Goal: Transaction & Acquisition: Download file/media

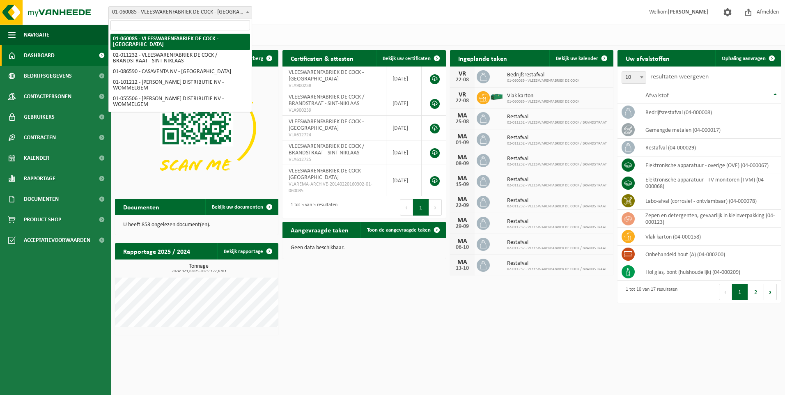
click at [250, 14] on span at bounding box center [247, 12] width 8 height 11
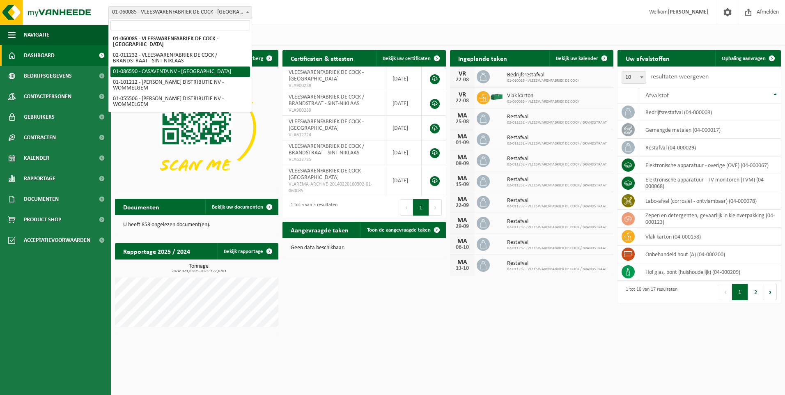
select select "684"
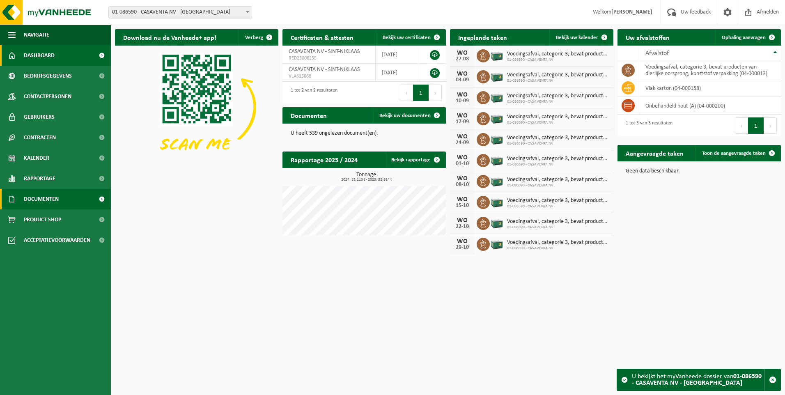
click at [47, 198] on span "Documenten" at bounding box center [41, 199] width 35 height 21
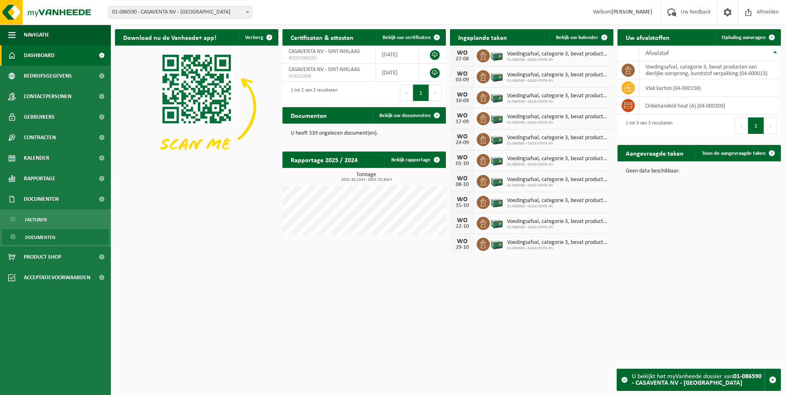
click at [53, 237] on span "Documenten" at bounding box center [40, 237] width 30 height 16
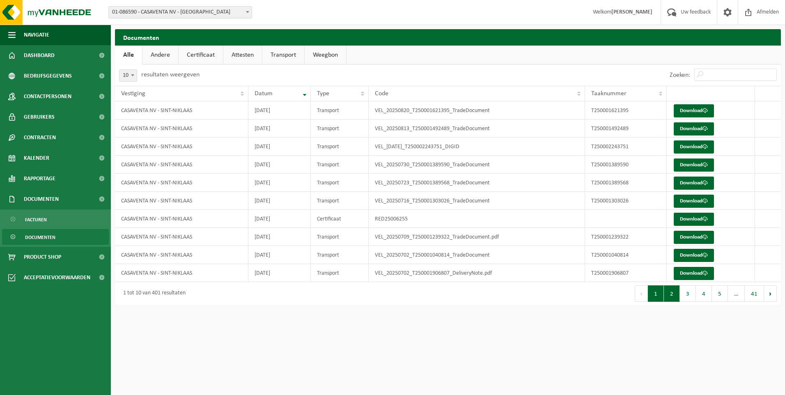
click at [670, 295] on button "2" at bounding box center [672, 293] width 16 height 16
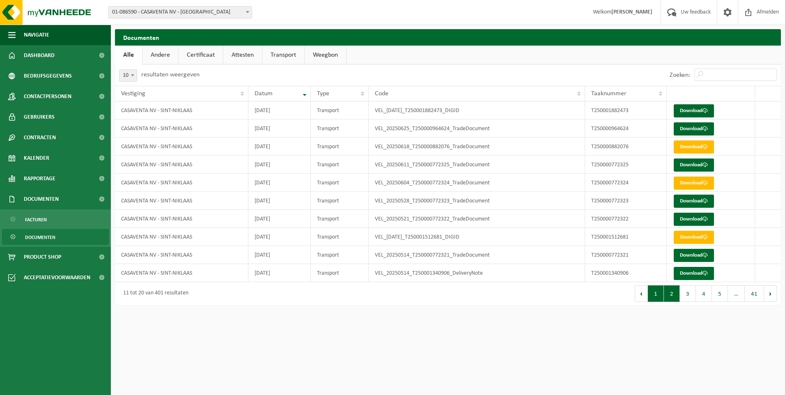
click at [653, 294] on button "1" at bounding box center [656, 293] width 16 height 16
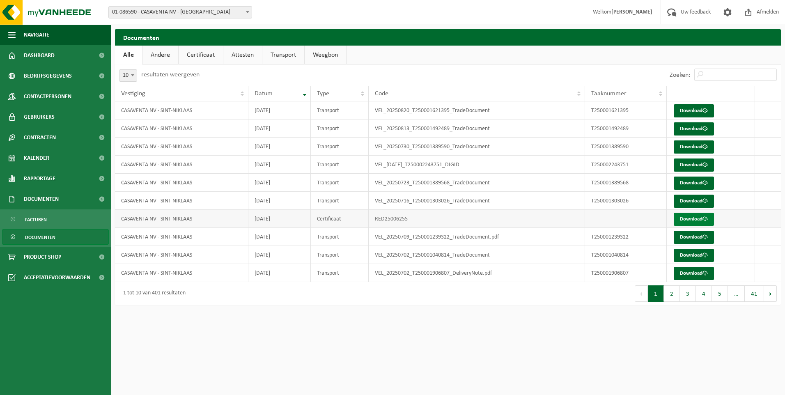
click at [690, 216] on link "Download" at bounding box center [694, 219] width 40 height 13
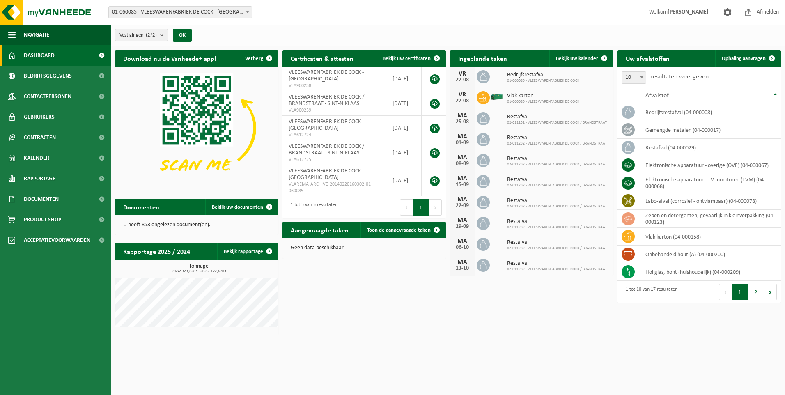
click at [248, 12] on b at bounding box center [247, 12] width 3 height 2
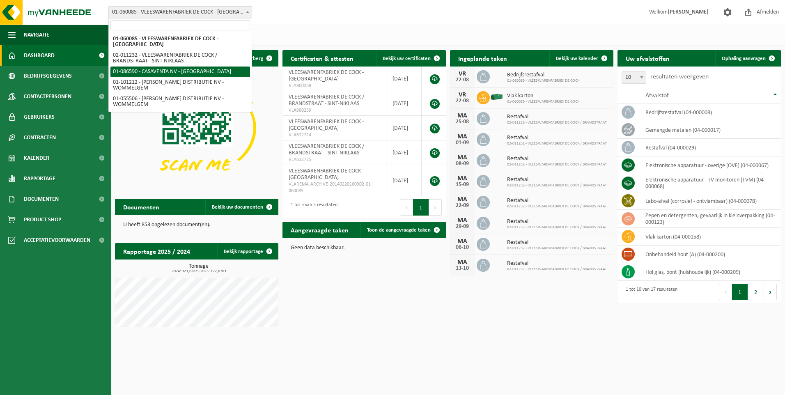
select select "684"
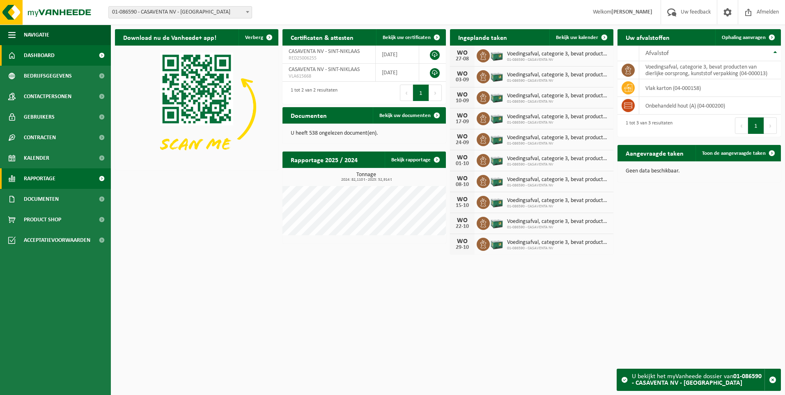
click at [41, 179] on span "Rapportage" at bounding box center [40, 178] width 32 height 21
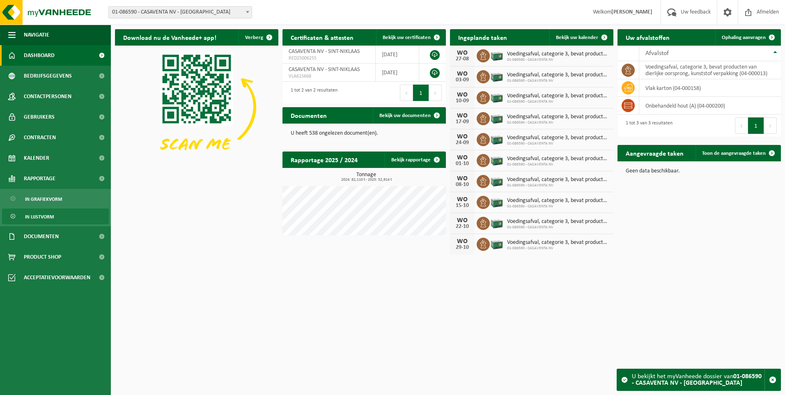
click at [40, 218] on span "In lijstvorm" at bounding box center [39, 217] width 29 height 16
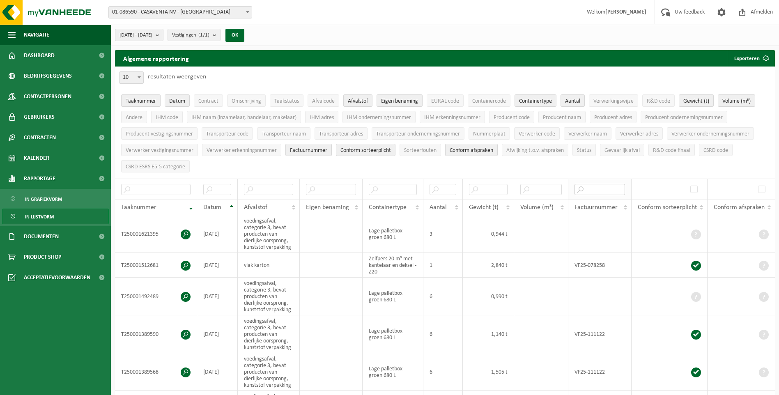
click at [584, 188] on input "text" at bounding box center [599, 189] width 50 height 11
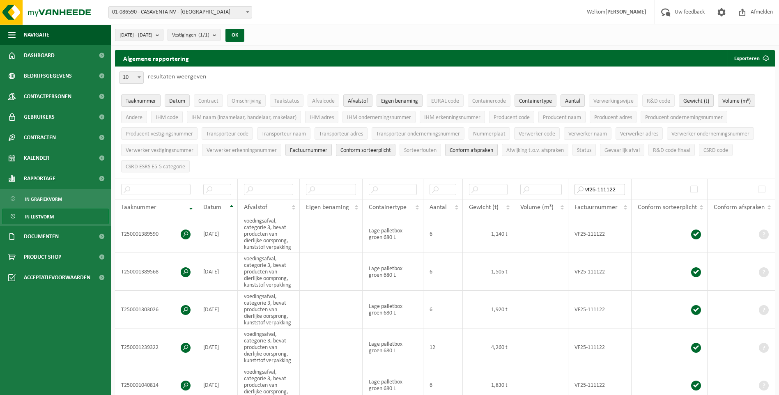
type input "vf25-111122"
click at [742, 57] on button "Exporteren" at bounding box center [750, 58] width 46 height 16
click at [744, 57] on button "Exporteren" at bounding box center [750, 58] width 46 height 16
click at [746, 57] on button "Exporteren" at bounding box center [750, 58] width 46 height 16
click at [736, 72] on link "Enkel mijn selectie" at bounding box center [736, 74] width 74 height 16
